Goal: Task Accomplishment & Management: Manage account settings

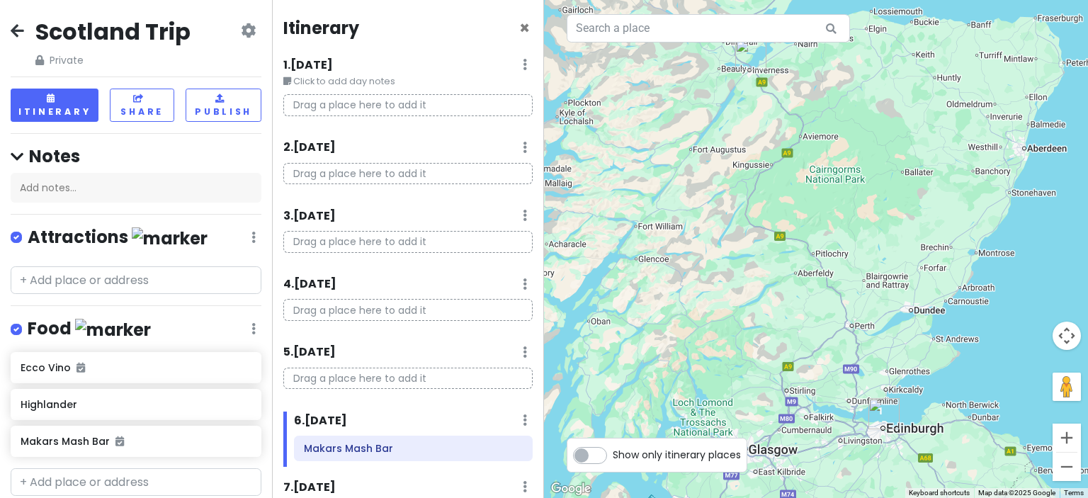
scroll to position [147, 0]
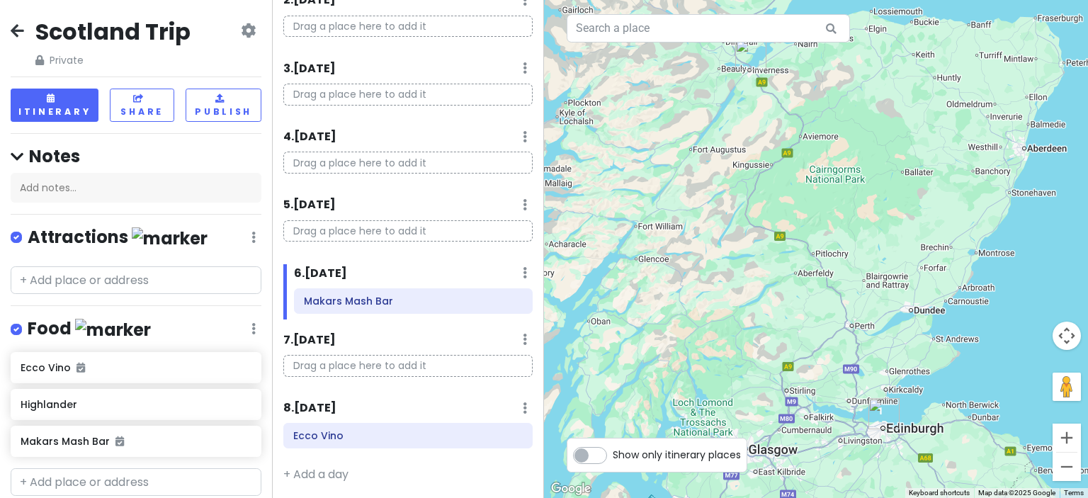
click at [14, 29] on icon at bounding box center [17, 30] width 13 height 11
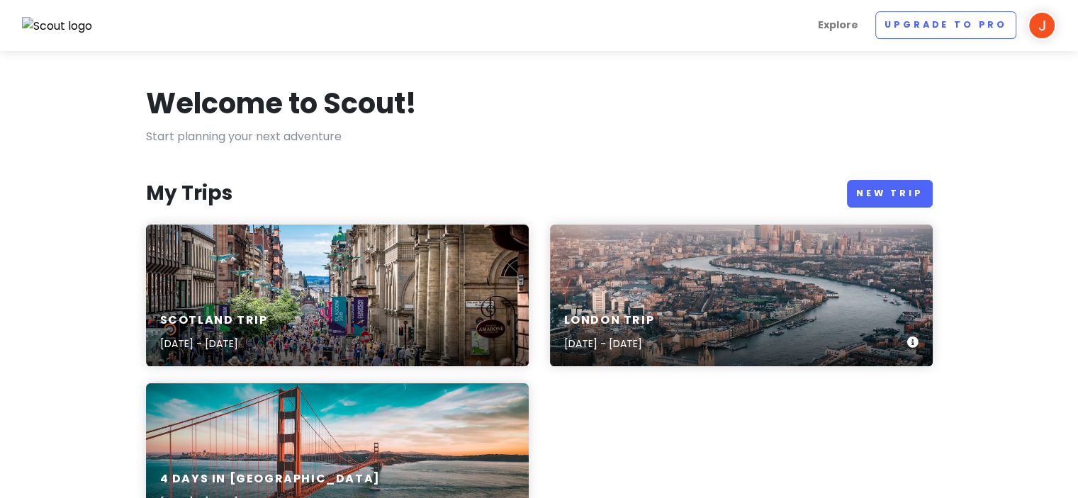
click at [672, 303] on div "London Trip [DATE] - [DATE]" at bounding box center [741, 332] width 383 height 67
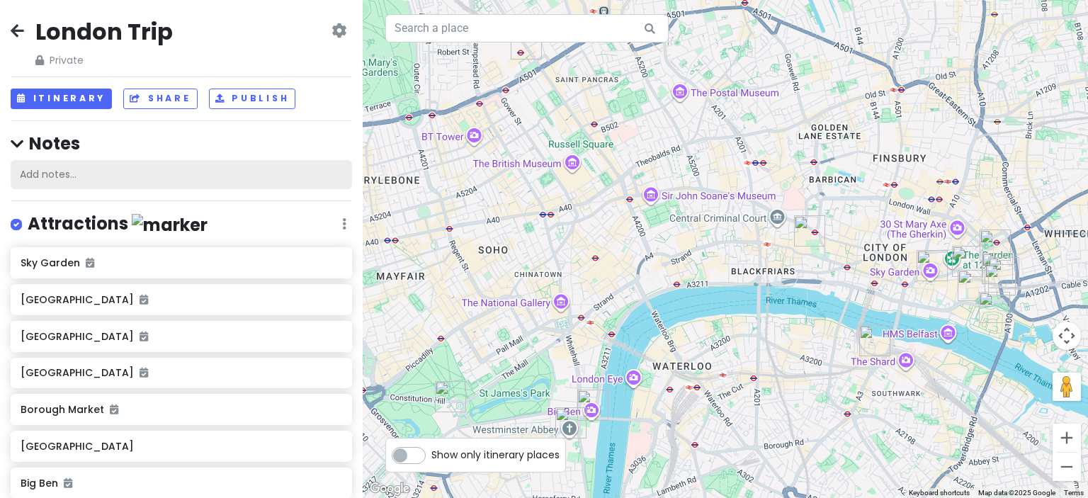
click at [59, 171] on div "Add notes..." at bounding box center [182, 175] width 342 height 30
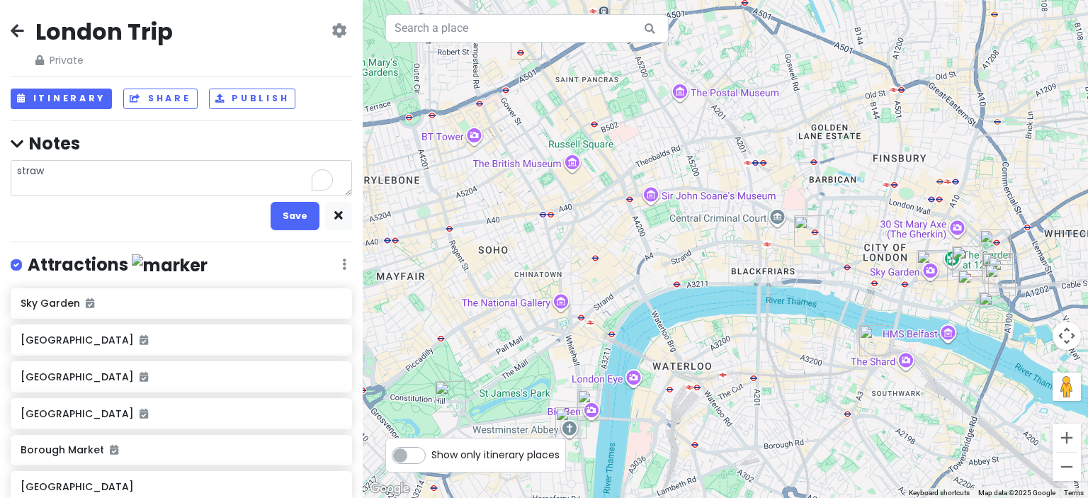
type textarea "strawb"
type textarea "x"
type textarea "strawbe"
type textarea "x"
type textarea "strawbeer"
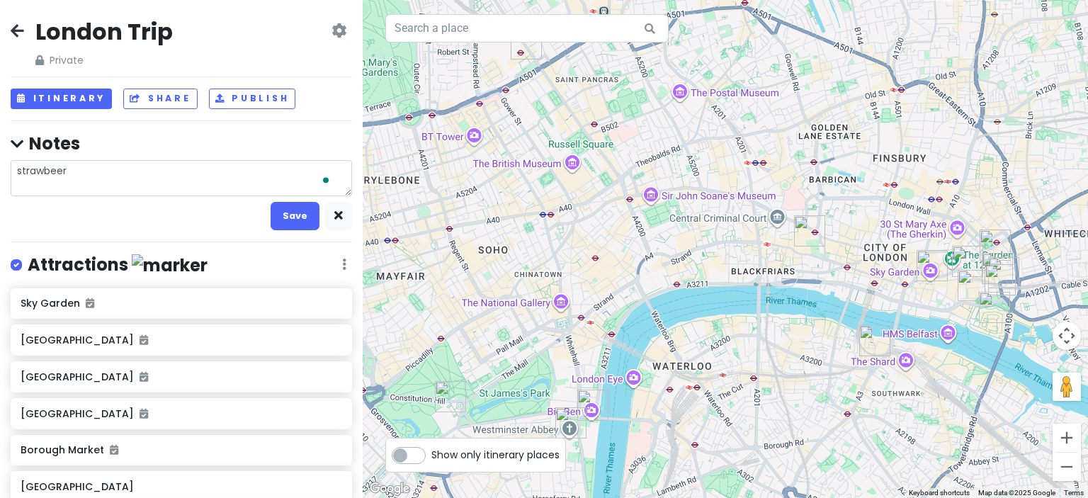
type textarea "x"
type textarea "strawbeerri"
type textarea "x"
type textarea "strawbeerrie"
type textarea "x"
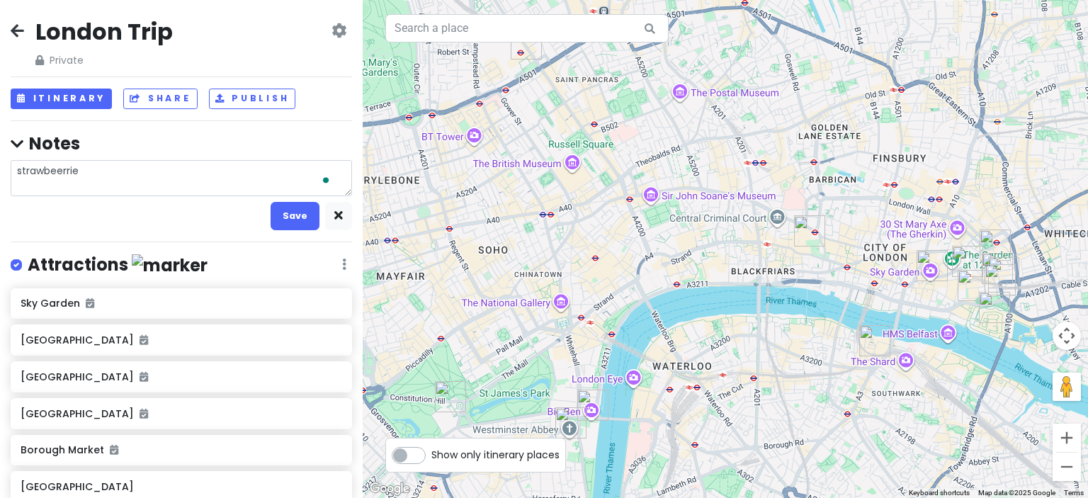
type textarea "strawbeerries"
type textarea "x"
type textarea "strawbeerries"
type textarea "x"
type textarea "strawbeerr"
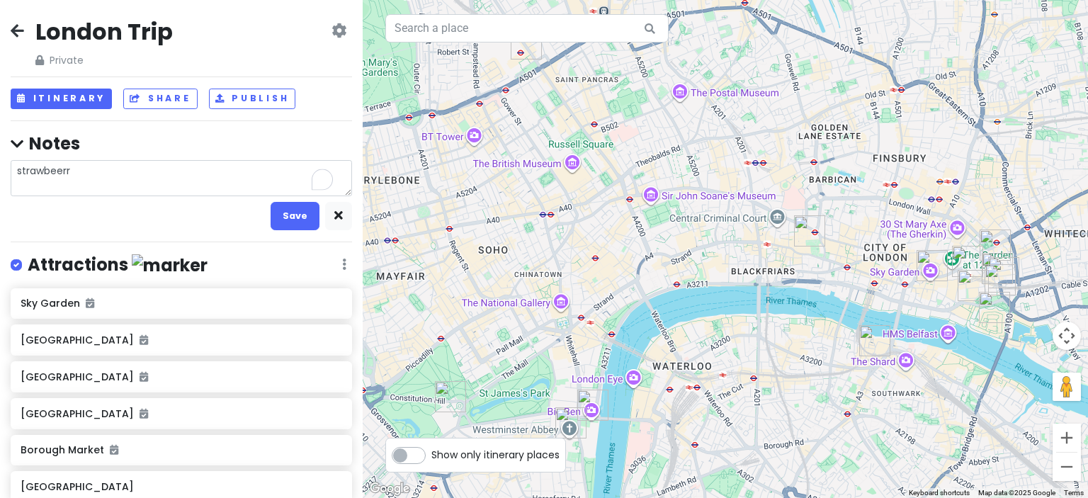
type textarea "x"
type textarea "strawbeer"
type textarea "x"
type textarea "strawbee"
type textarea "x"
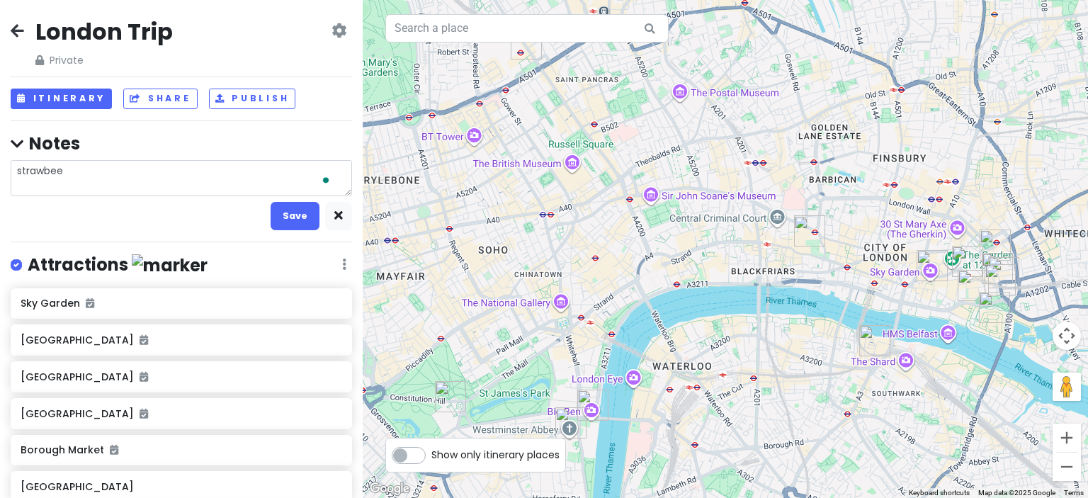
type textarea "strawbe"
type textarea "x"
type textarea "strawber"
type textarea "x"
type textarea "strawberr"
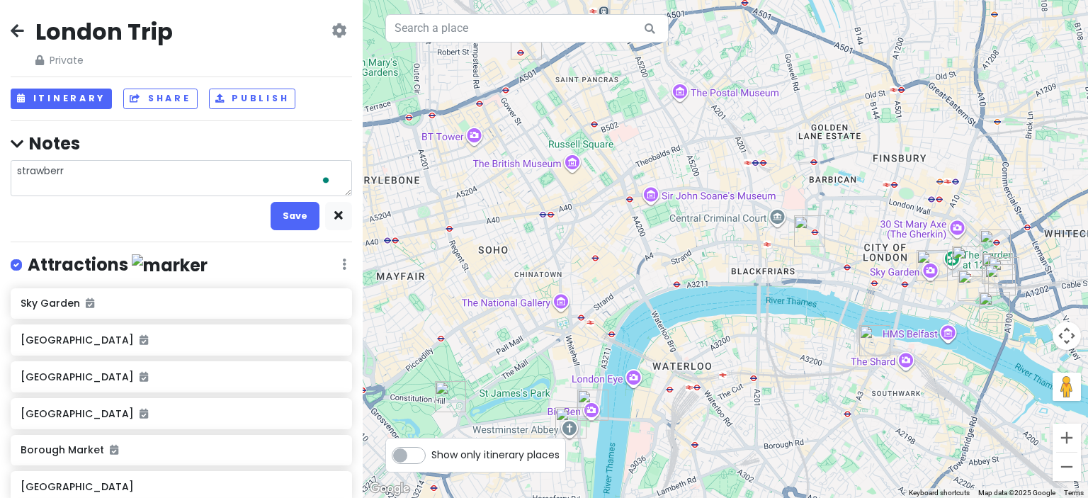
type textarea "x"
type textarea "strawberri"
type textarea "x"
type textarea "strawberrie"
type textarea "x"
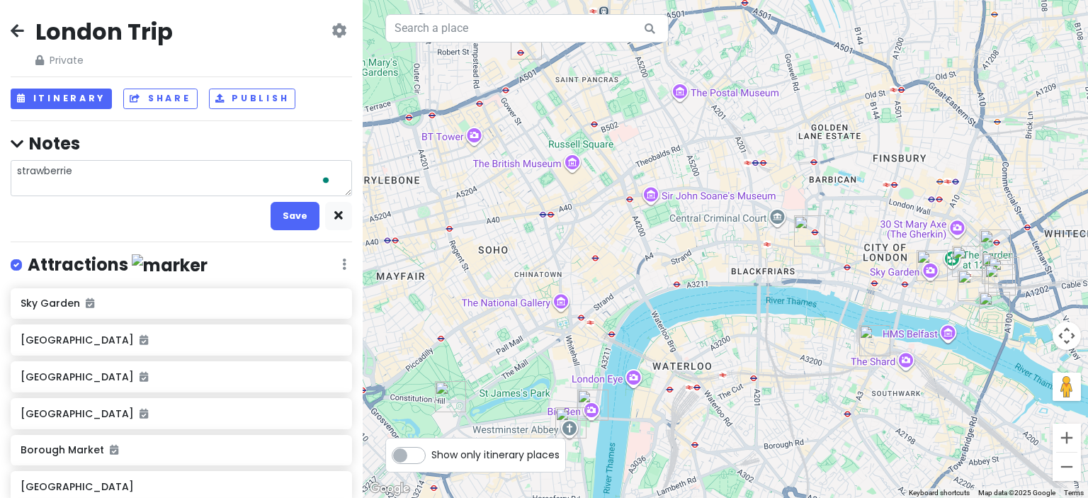
type textarea "strawberries"
type textarea "x"
type textarea "strawberries"
type textarea "x"
type textarea "strawberries w"
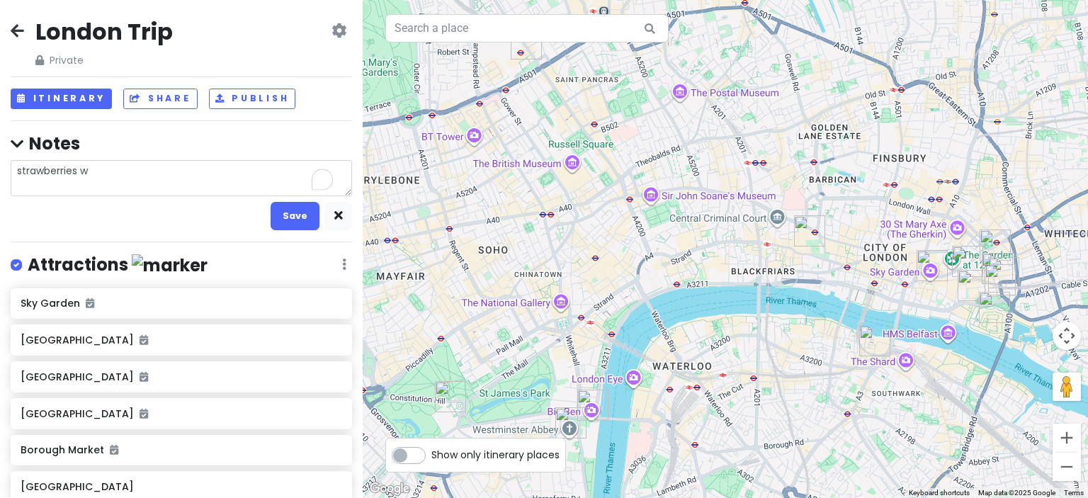
type textarea "x"
type textarea "strawberries wi"
type textarea "x"
type textarea "strawberries wit"
type textarea "x"
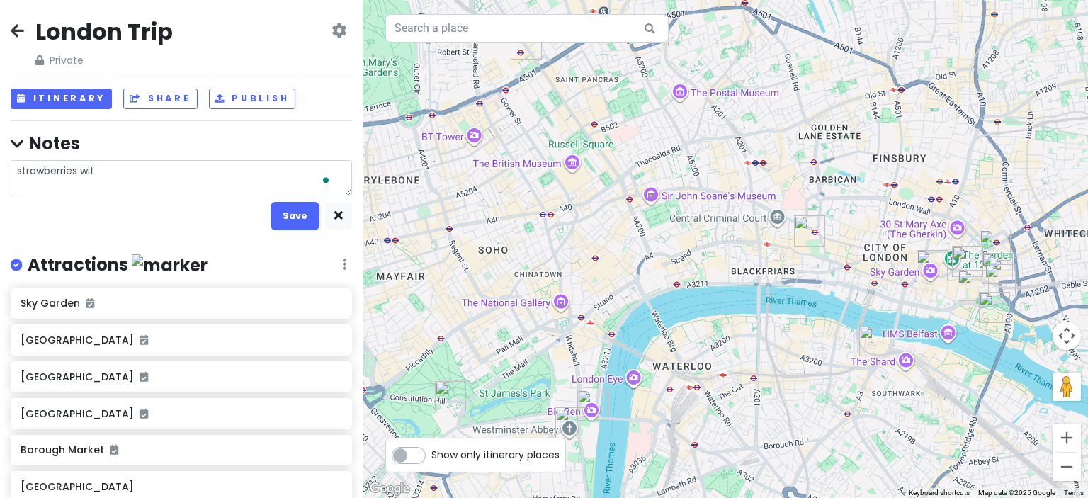
type textarea "strawberries with"
type textarea "x"
type textarea "strawberries with"
type textarea "x"
type textarea "strawberries with c"
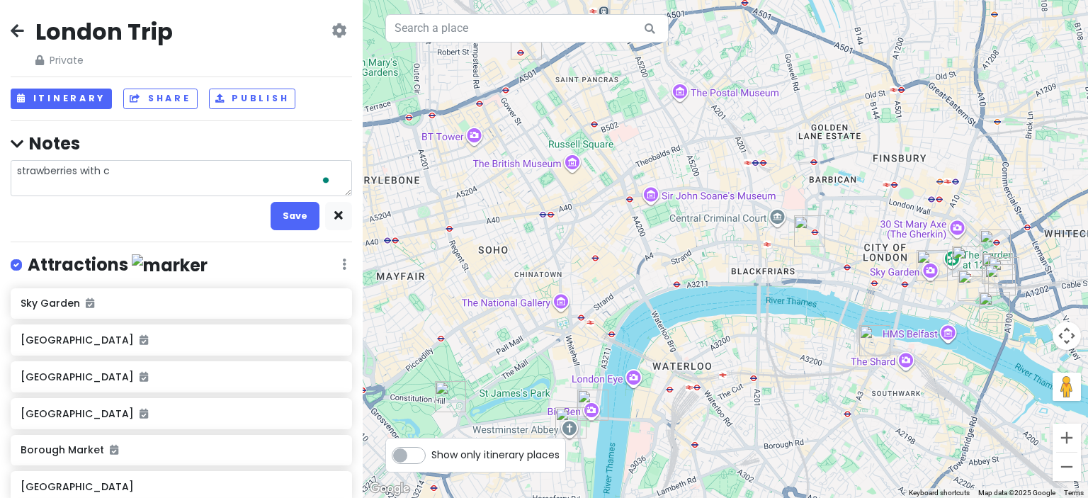
type textarea "x"
type textarea "strawberries with ch"
type textarea "x"
type textarea "strawberries with cho"
type textarea "x"
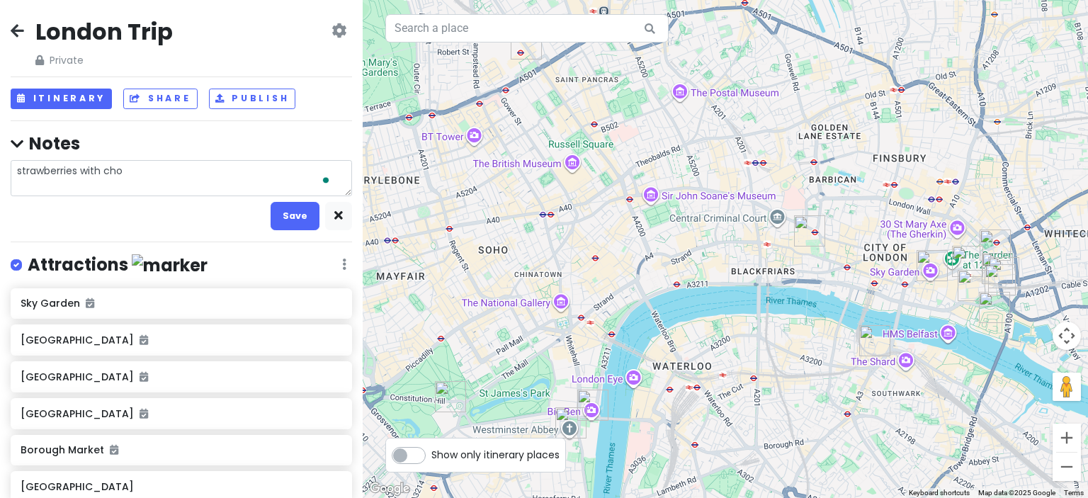
type textarea "strawberries with choc"
type textarea "x"
type textarea "strawberries with choco"
type textarea "x"
type textarea "strawberries with chocol"
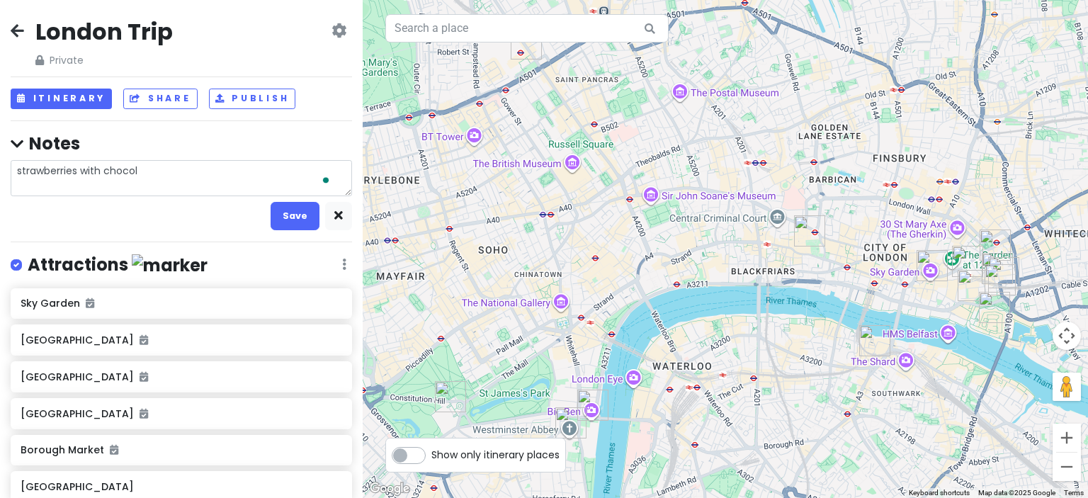
type textarea "x"
type textarea "strawberries with chocola"
type textarea "x"
type textarea "strawberries with chocolat"
type textarea "x"
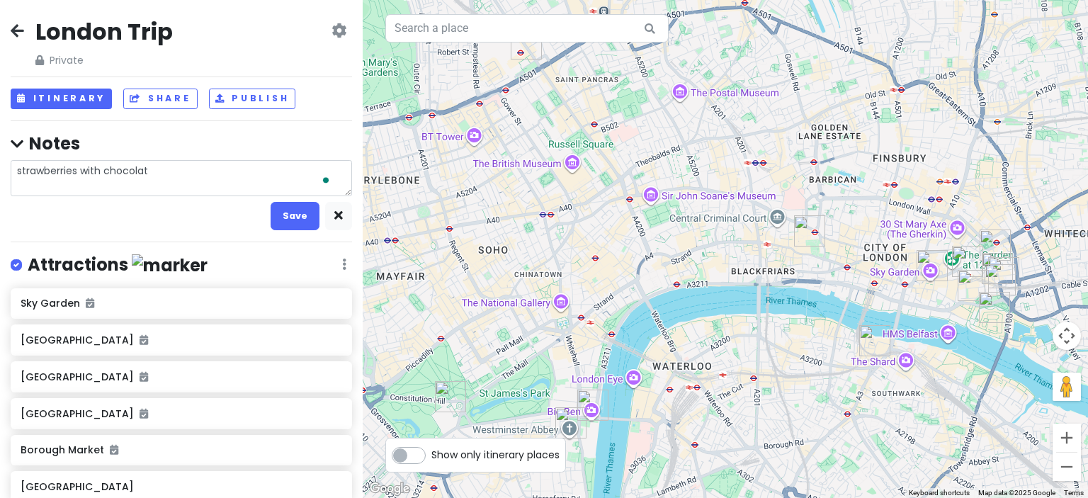
type textarea "strawberries with chocolate"
type textarea "x"
type textarea "strawberries with chocolate"
type textarea "x"
type textarea "strawberries with chocolate a"
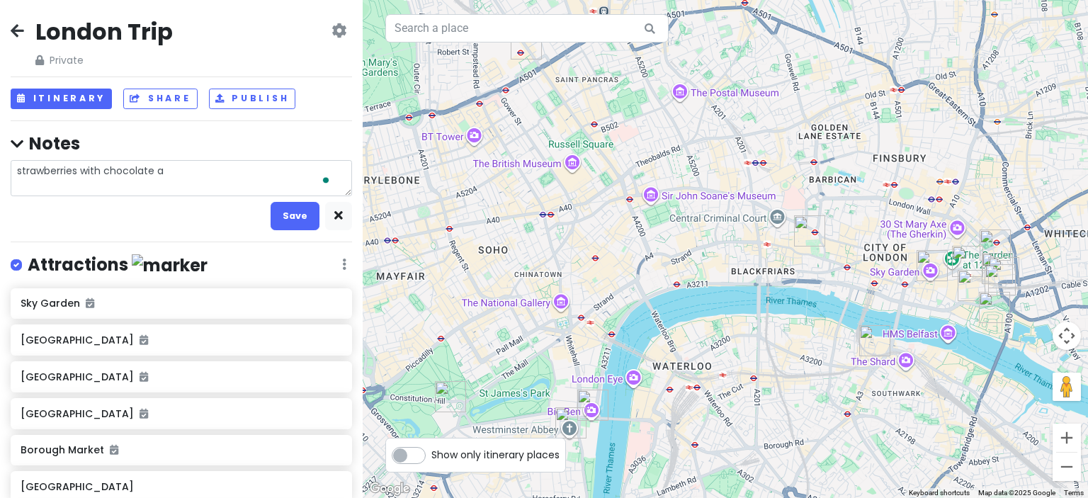
type textarea "x"
type textarea "strawberries with chocolate at"
type textarea "x"
type textarea "strawberries with chocolate at"
type textarea "x"
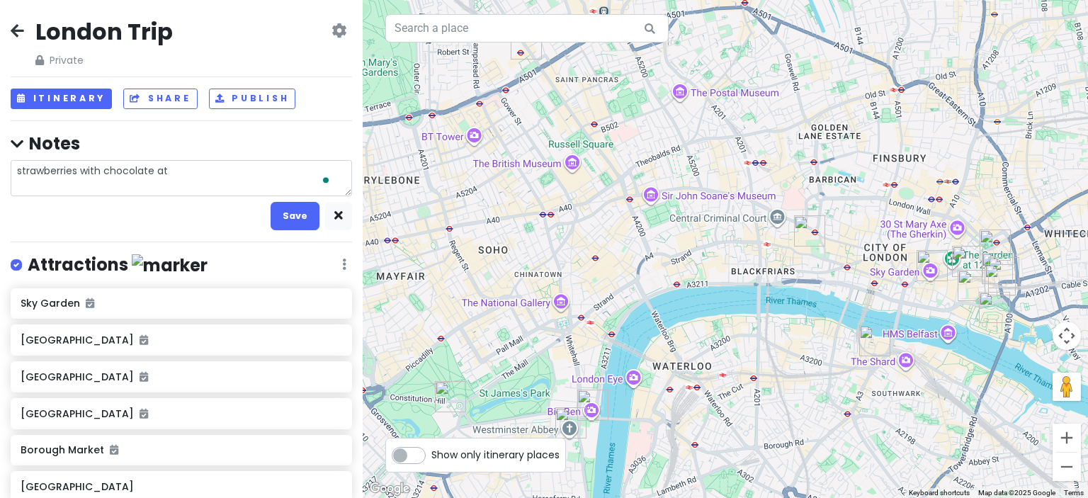
type textarea "strawberries with chocolate at B"
type textarea "x"
type textarea "strawberries with chocolate at Bo"
type textarea "x"
type textarea "strawberries with chocolate at [GEOGRAPHIC_DATA]"
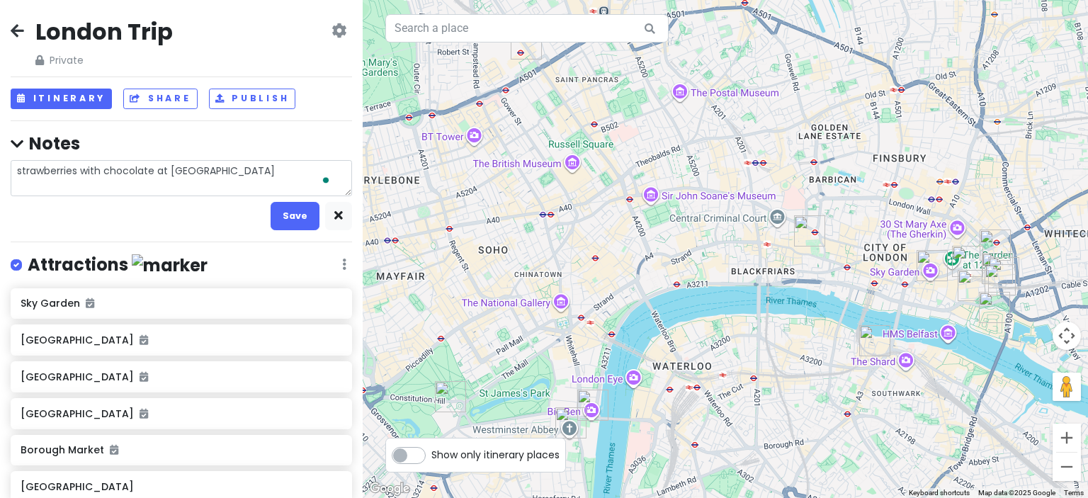
type textarea "x"
type textarea "strawberries with chocolate at [GEOGRAPHIC_DATA]"
type textarea "x"
type textarea "strawberries with chocolate at [GEOGRAPHIC_DATA]"
type textarea "x"
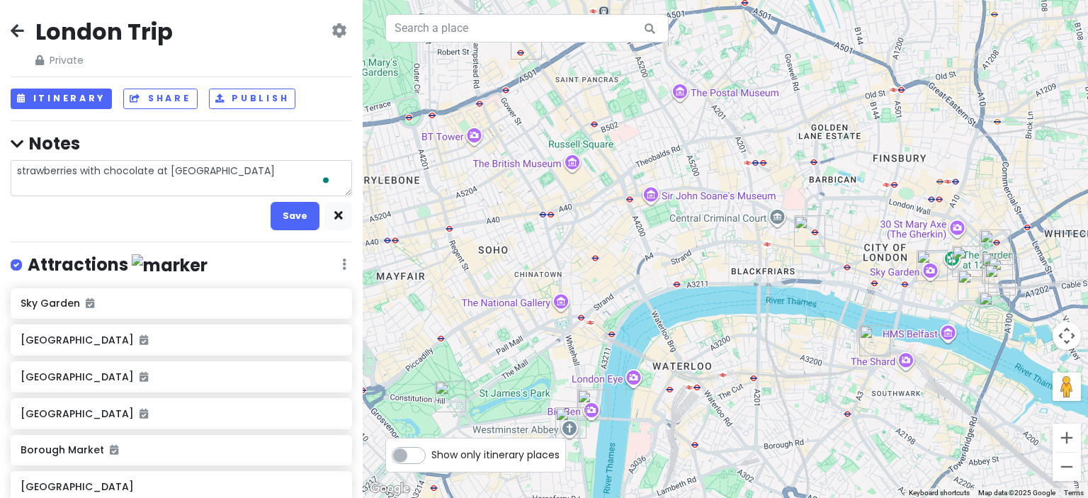
type textarea "strawberries with chocolate at [GEOGRAPHIC_DATA]"
type textarea "x"
type textarea "strawberries with chocolate at Borough"
type textarea "x"
type textarea "strawberries with chocolate at Borough"
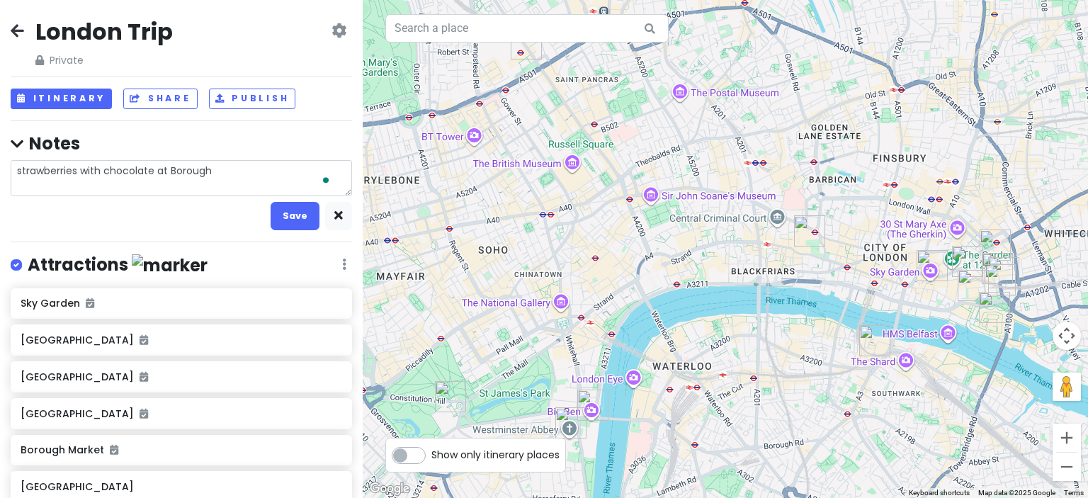
type textarea "x"
type textarea "strawberries with chocolate at [GEOGRAPHIC_DATA]"
type textarea "x"
type textarea "strawberries with chocolate at [GEOGRAPHIC_DATA]"
type textarea "x"
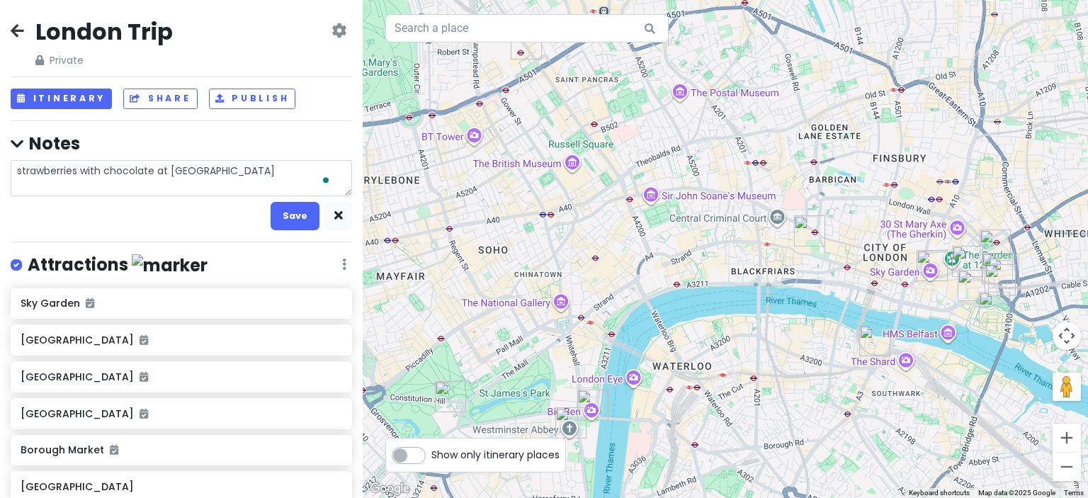
type textarea "strawberries with chocolate at [GEOGRAPHIC_DATA]"
type textarea "x"
type textarea "strawberries with chocolate at Borough Mk"
type textarea "x"
type textarea "strawberries with chocolate at [GEOGRAPHIC_DATA]"
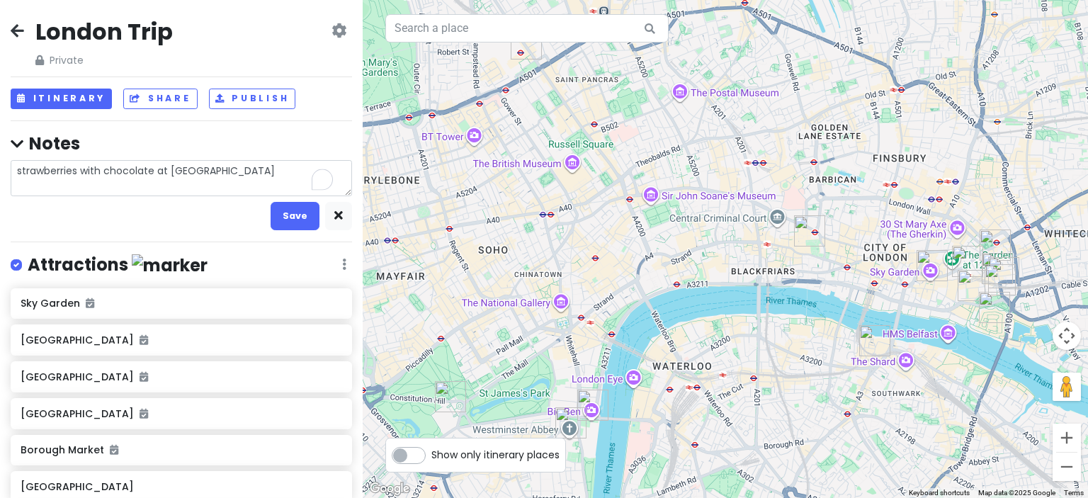
type textarea "x"
type textarea "strawberries with chocolate at [GEOGRAPHIC_DATA]"
click at [286, 214] on button "Save" at bounding box center [295, 216] width 49 height 28
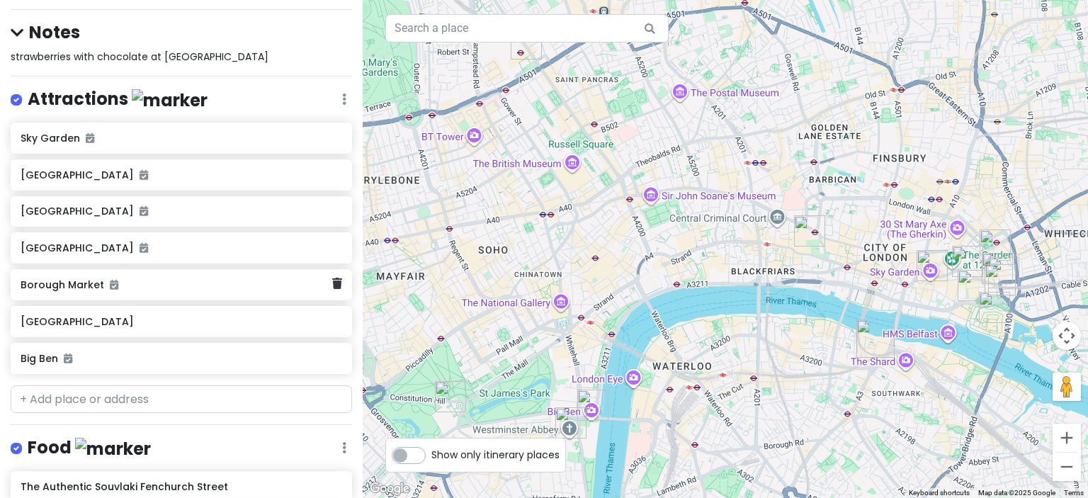
scroll to position [159, 0]
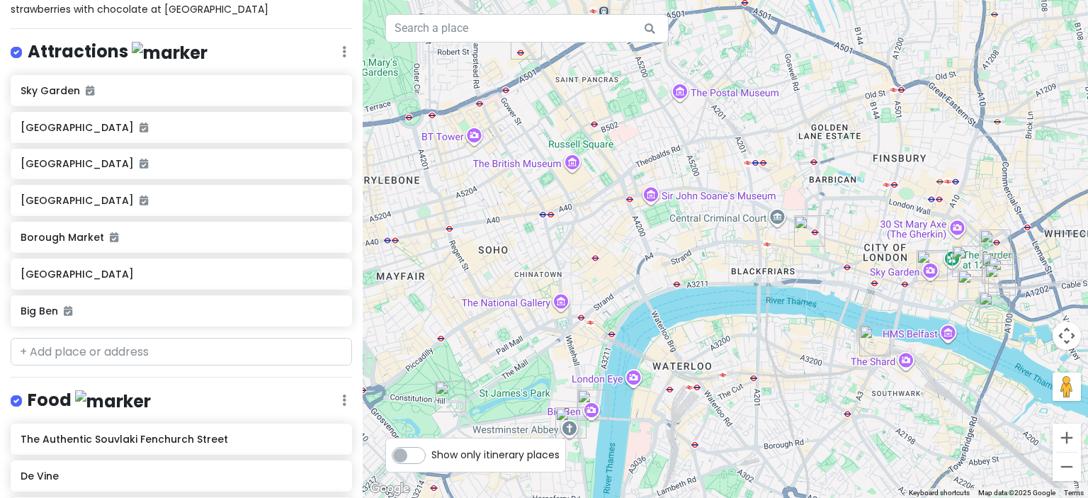
click at [342, 47] on icon at bounding box center [344, 51] width 4 height 11
click at [278, 86] on link "Edit" at bounding box center [302, 94] width 113 height 34
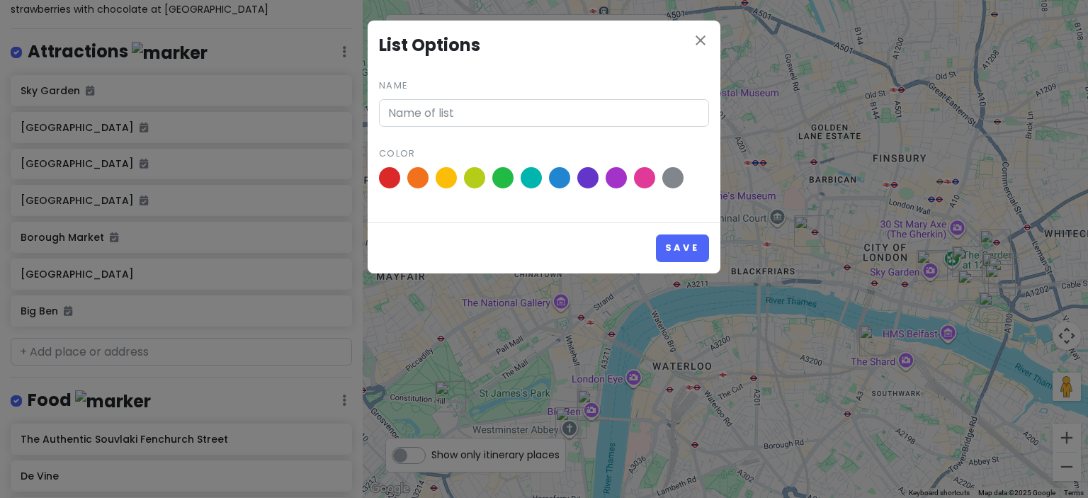
type input "Attractions"
click at [699, 40] on icon "close" at bounding box center [700, 40] width 17 height 17
